Goal: Communication & Community: Answer question/provide support

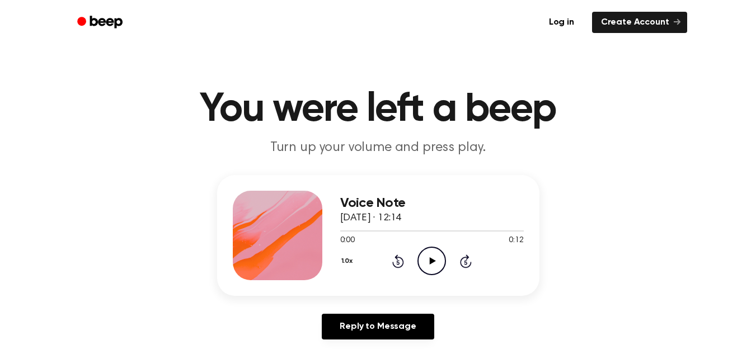
click at [605, 100] on h1 "You were left a beep" at bounding box center [378, 110] width 573 height 40
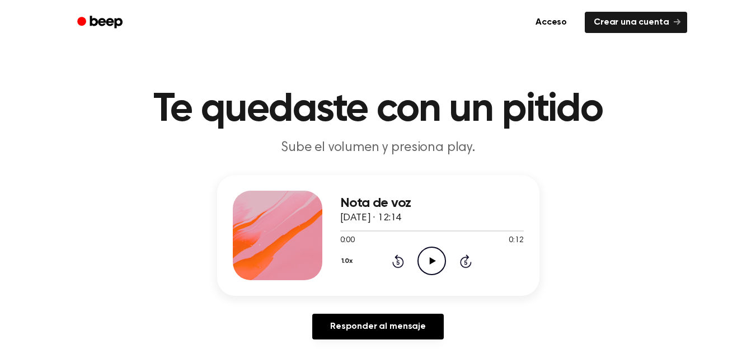
click at [433, 255] on icon "Play Audio" at bounding box center [432, 261] width 29 height 29
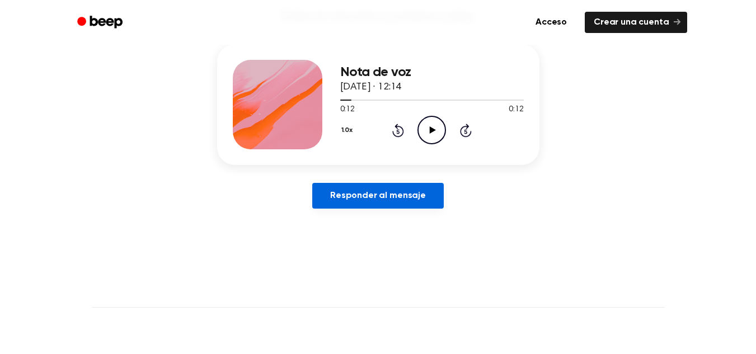
click at [392, 196] on font "Responder al mensaje" at bounding box center [378, 195] width 96 height 9
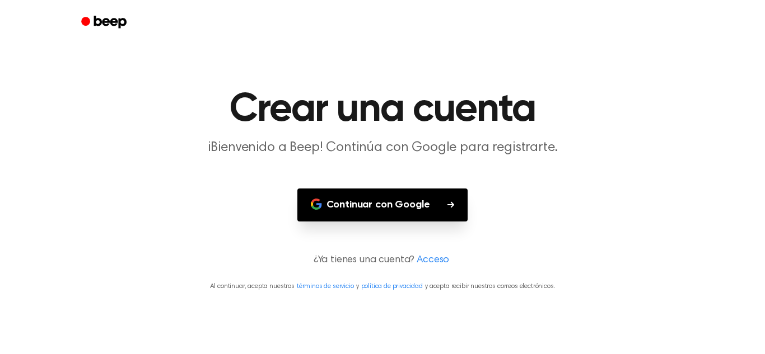
click at [392, 196] on button "Continuar con Google" at bounding box center [382, 205] width 171 height 33
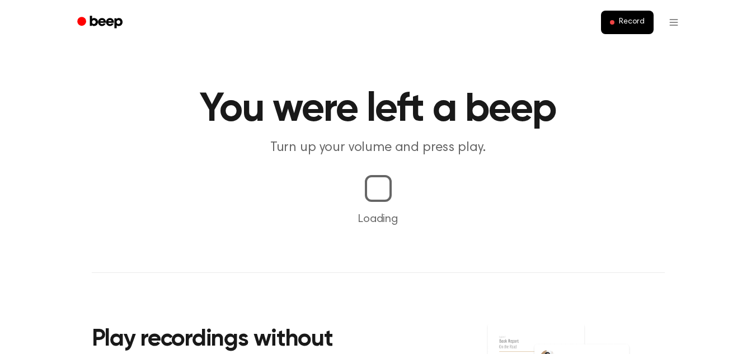
scroll to position [131, 0]
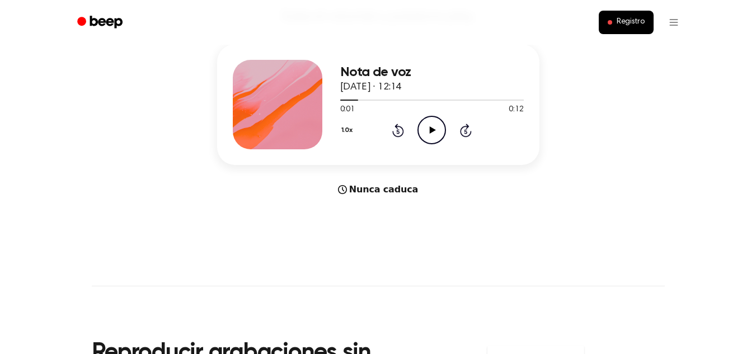
click at [445, 126] on circle at bounding box center [431, 129] width 27 height 27
click at [428, 124] on icon "Pause Audio" at bounding box center [432, 130] width 29 height 29
click at [428, 124] on icon "Play Audio" at bounding box center [432, 130] width 29 height 29
